Goal: Task Accomplishment & Management: Use online tool/utility

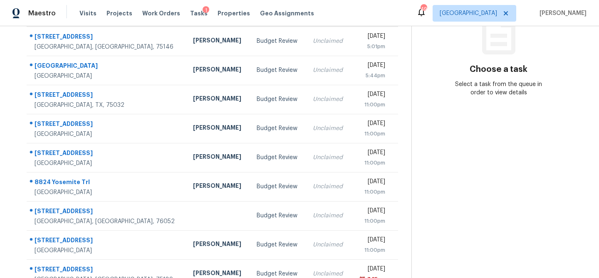
scroll to position [155, 0]
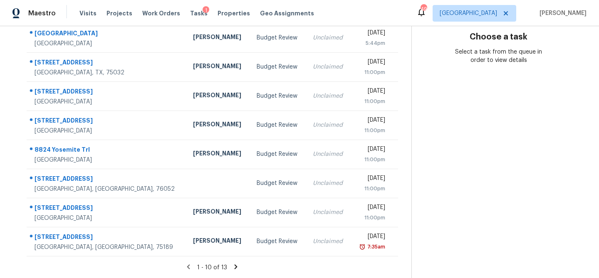
click at [235, 267] on icon at bounding box center [236, 266] width 3 height 5
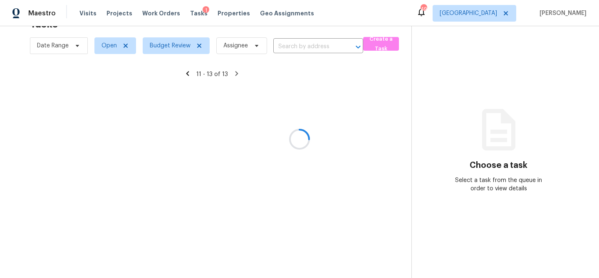
scroll to position [26, 0]
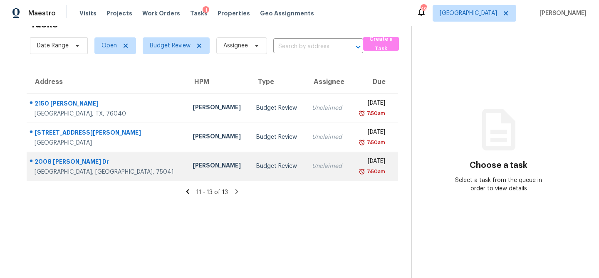
click at [256, 170] on div "Budget Review" at bounding box center [277, 166] width 42 height 8
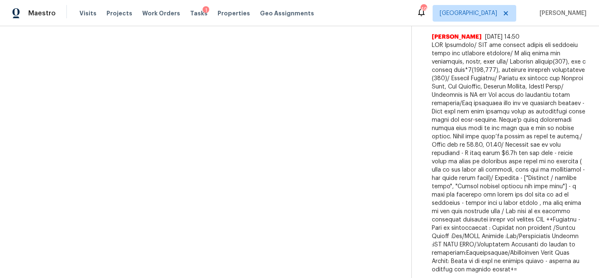
scroll to position [0, 0]
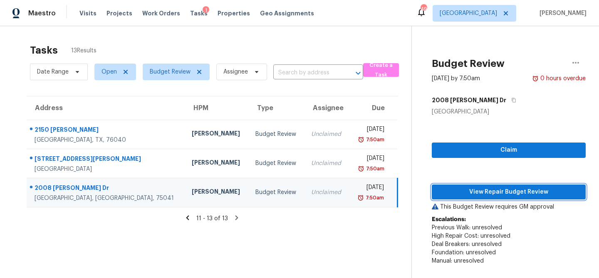
click at [513, 186] on button "View Repair Budget Review" at bounding box center [509, 192] width 154 height 15
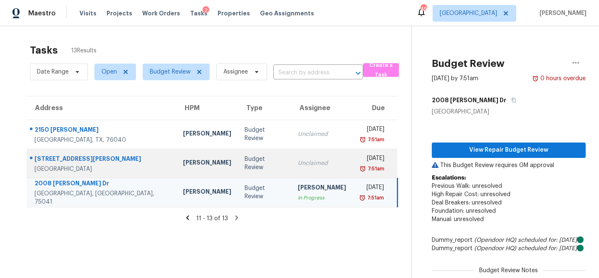
click at [245, 161] on div "Budget Review" at bounding box center [265, 163] width 40 height 17
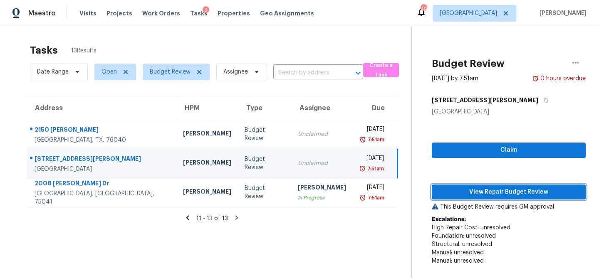
click at [481, 185] on button "View Repair Budget Review" at bounding box center [509, 192] width 154 height 15
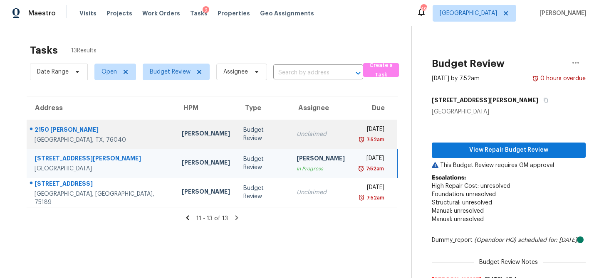
click at [296, 130] on div "Unclaimed" at bounding box center [320, 134] width 48 height 8
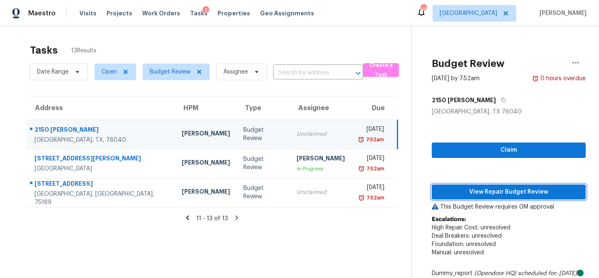
click at [464, 192] on span "View Repair Budget Review" at bounding box center [508, 192] width 141 height 10
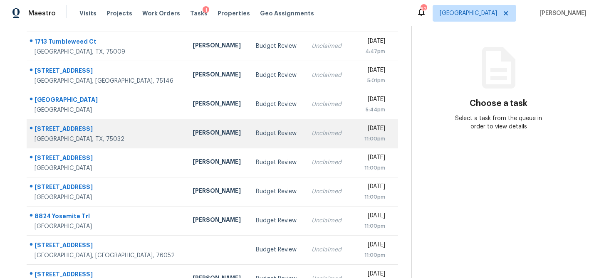
scroll to position [139, 0]
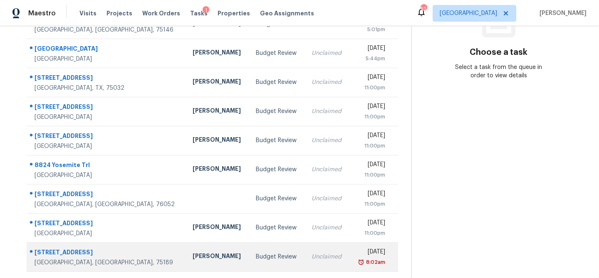
click at [195, 261] on div "[PERSON_NAME]" at bounding box center [218, 257] width 50 height 10
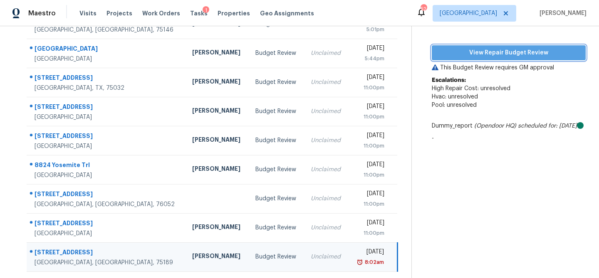
click at [514, 56] on span "View Repair Budget Review" at bounding box center [508, 53] width 141 height 10
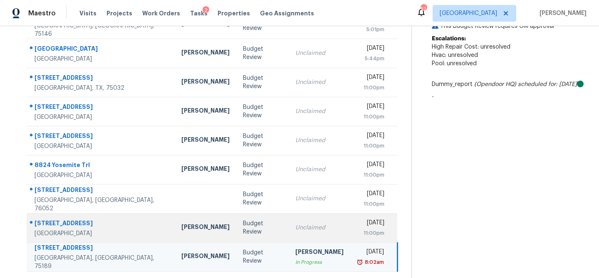
click at [289, 220] on td "Unclaimed" at bounding box center [320, 227] width 62 height 29
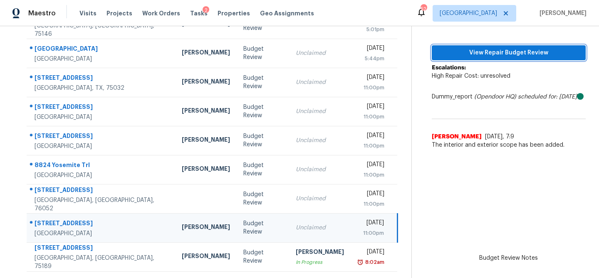
click at [489, 50] on span "View Repair Budget Review" at bounding box center [508, 53] width 141 height 10
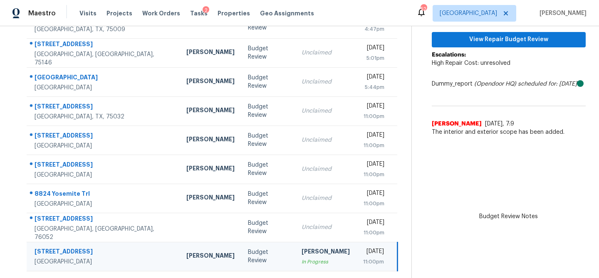
scroll to position [110, 0]
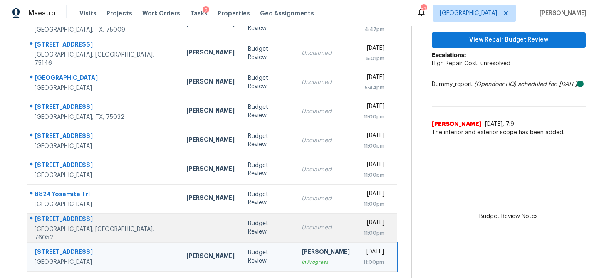
click at [301, 227] on div "Unclaimed" at bounding box center [325, 228] width 48 height 8
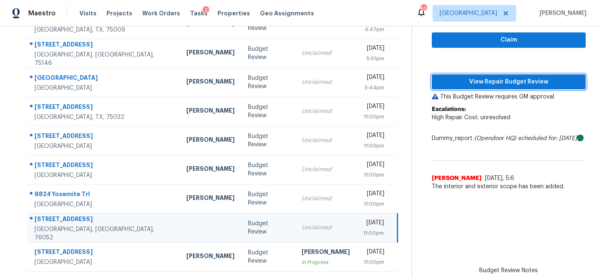
click at [487, 79] on span "View Repair Budget Review" at bounding box center [508, 82] width 141 height 10
